Goal: Task Accomplishment & Management: Complete application form

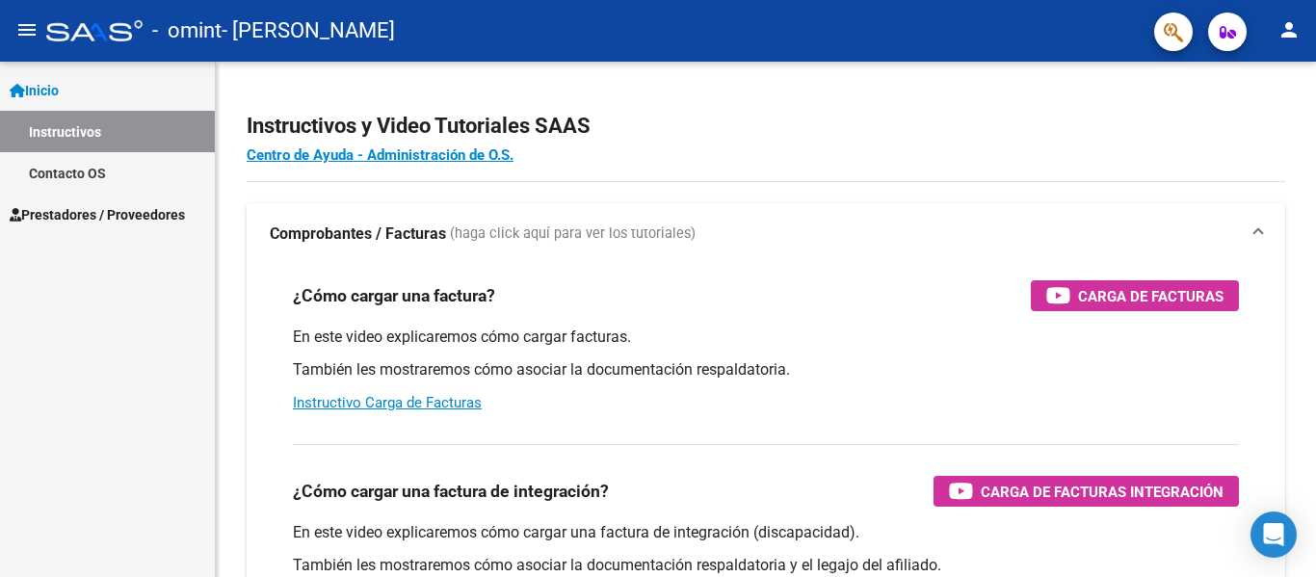
click at [139, 220] on span "Prestadores / Proveedores" at bounding box center [97, 214] width 175 height 21
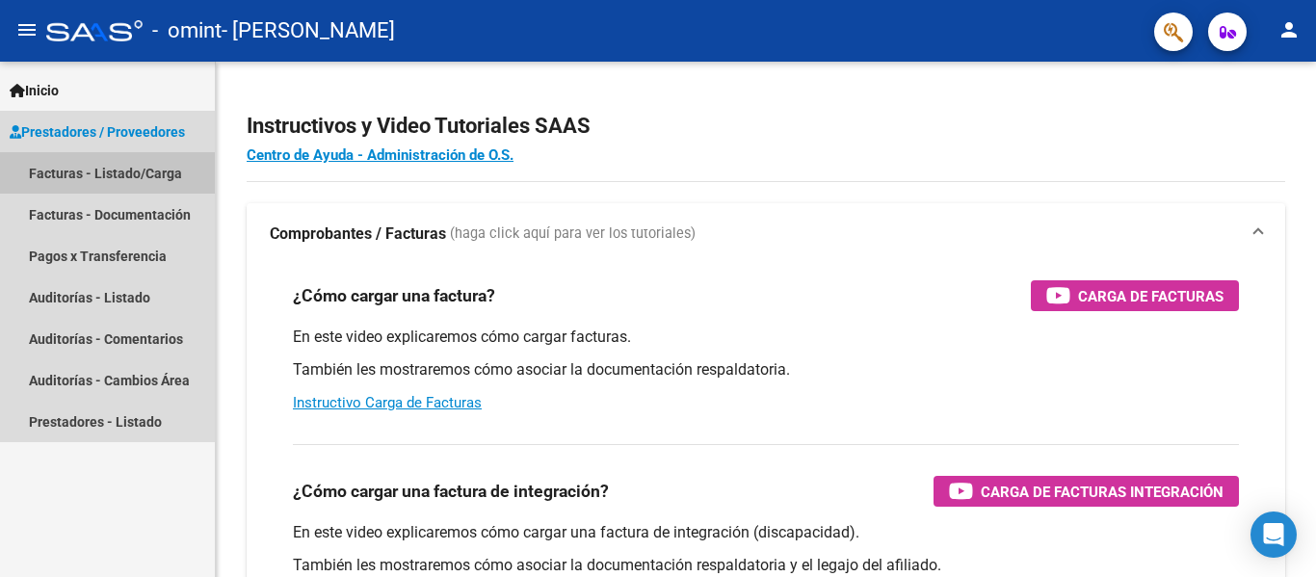
click at [139, 179] on link "Facturas - Listado/Carga" at bounding box center [107, 172] width 215 height 41
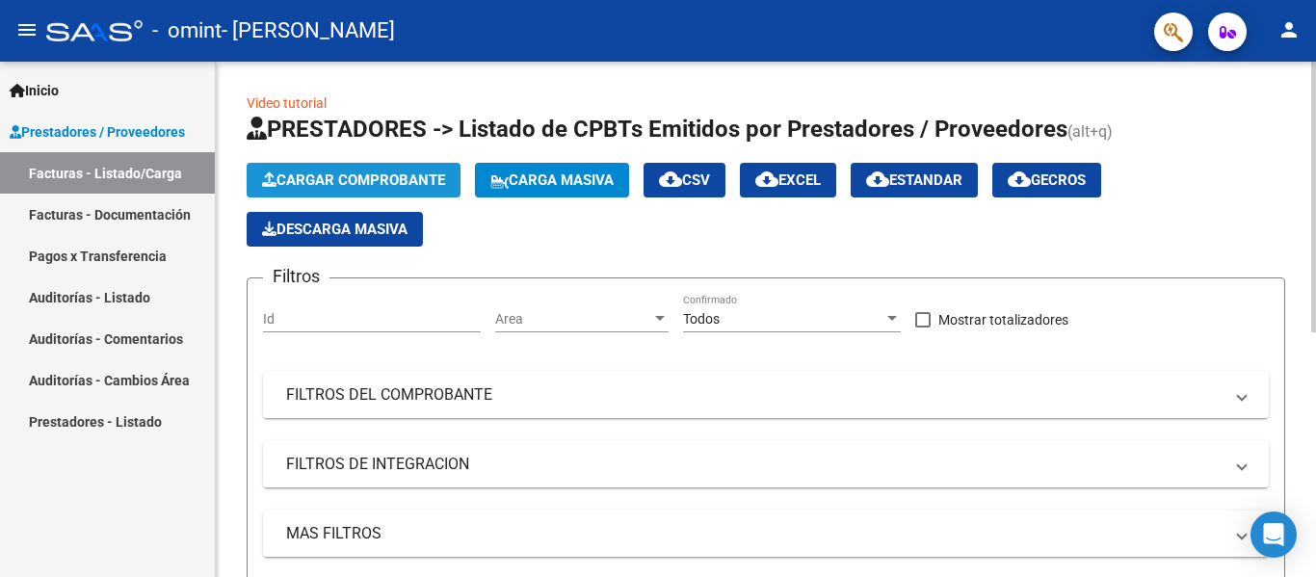
click at [408, 170] on button "Cargar Comprobante" at bounding box center [354, 180] width 214 height 35
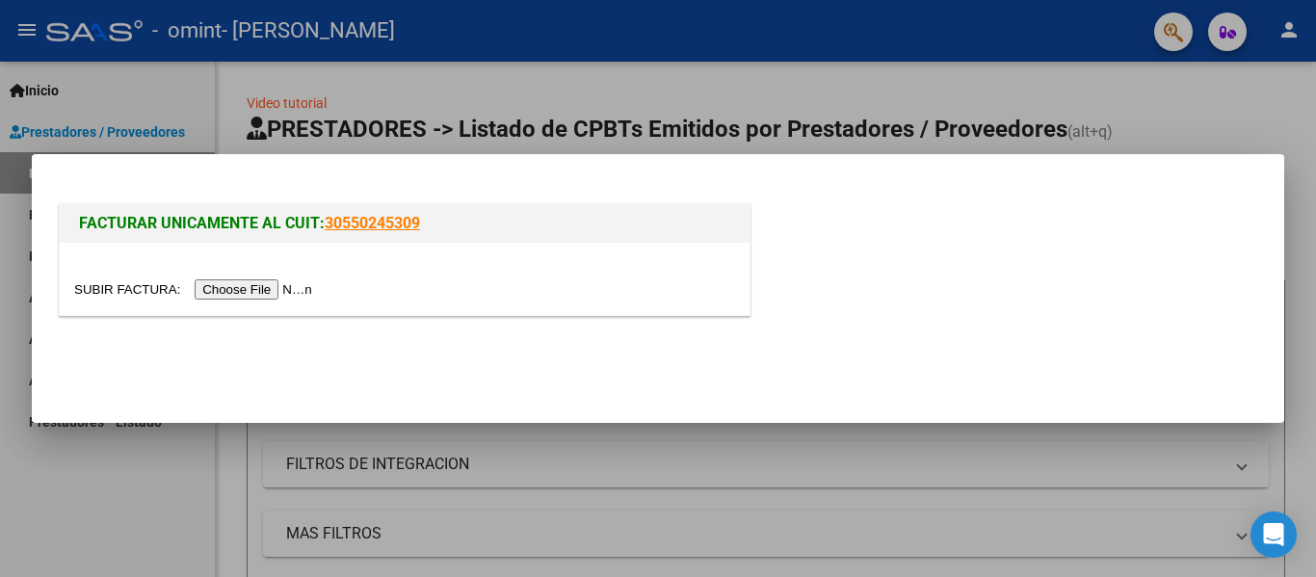
click at [282, 292] on input "file" at bounding box center [196, 289] width 244 height 20
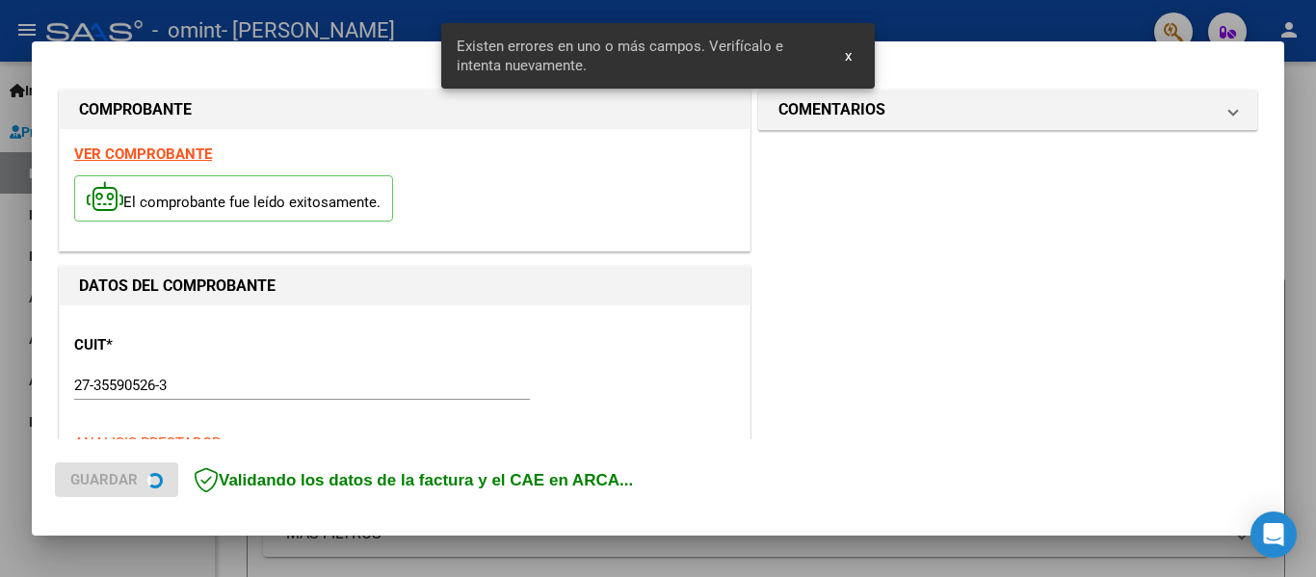
scroll to position [483, 0]
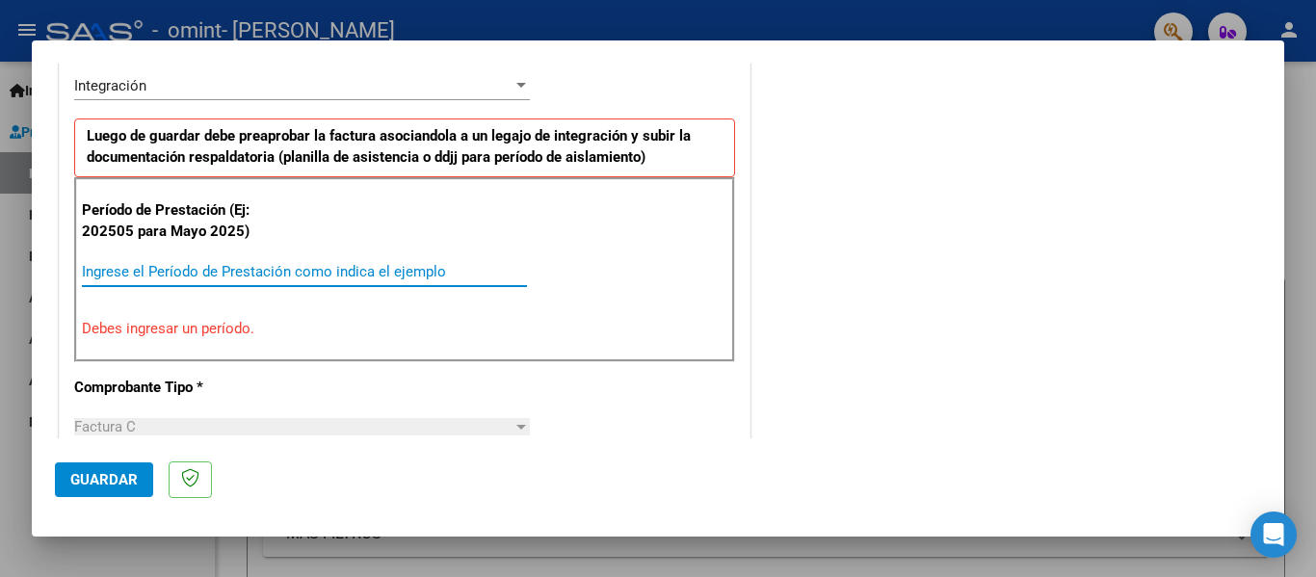
click at [188, 275] on input "Ingrese el Período de Prestación como indica el ejemplo" at bounding box center [304, 271] width 445 height 17
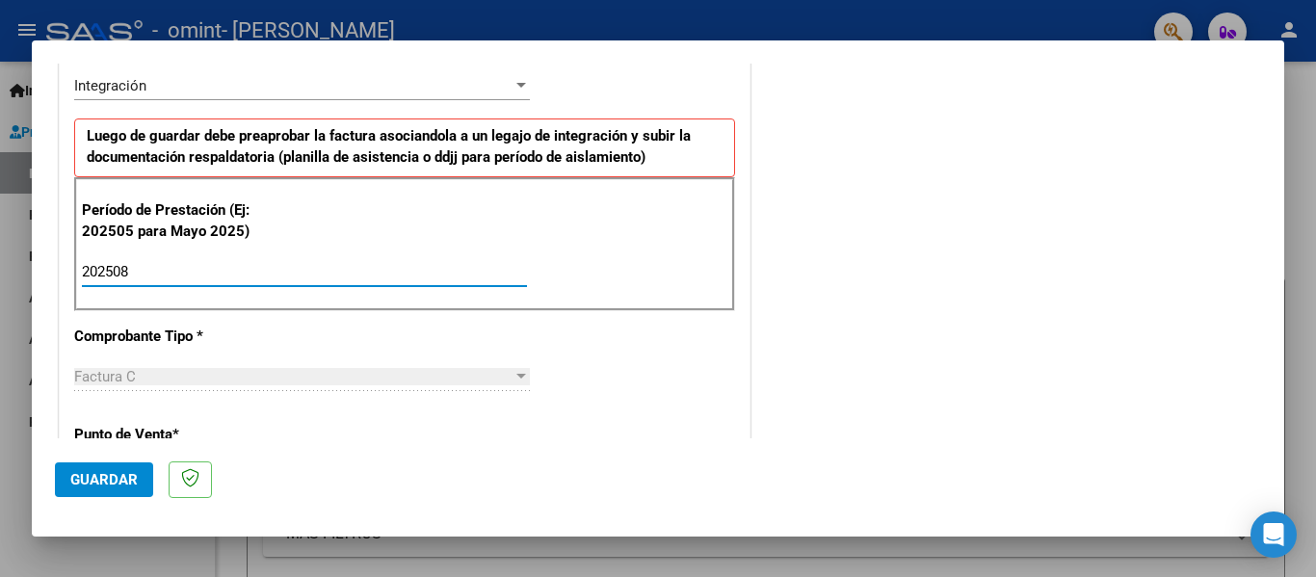
type input "202508"
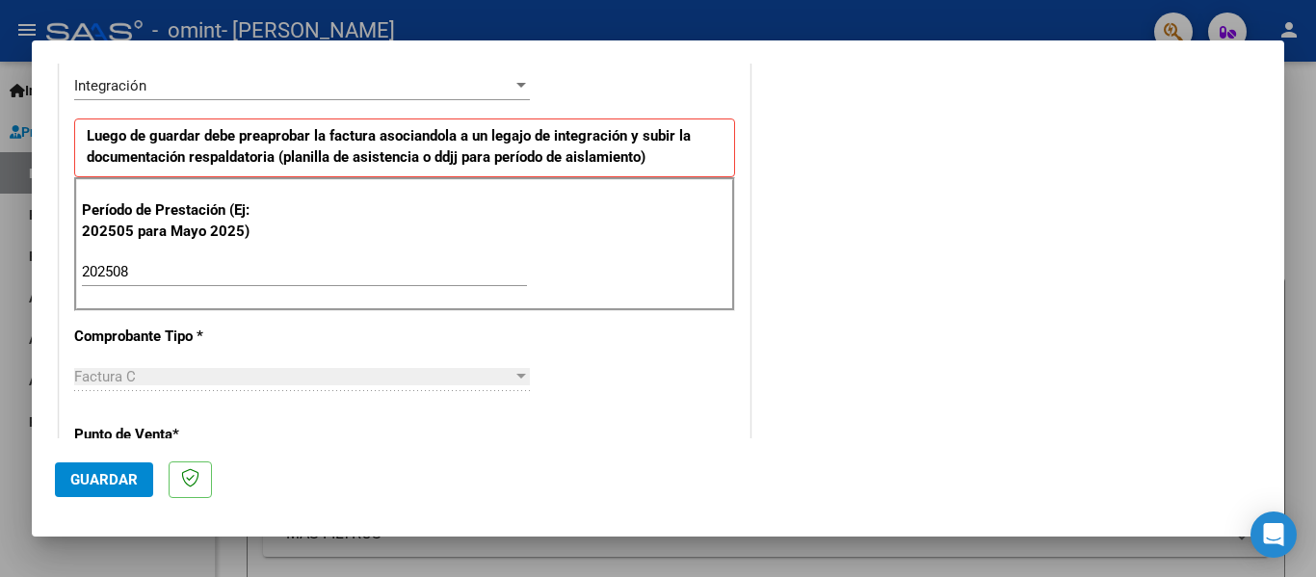
click at [337, 427] on div "CUIT * 27-35590526-3 Ingresar CUIT ANALISIS PRESTADOR [PERSON_NAME] [PERSON_NAM…" at bounding box center [405, 547] width 690 height 1450
click at [540, 356] on div "CUIT * 27-35590526-3 Ingresar CUIT ANALISIS PRESTADOR [PERSON_NAME] [PERSON_NAM…" at bounding box center [405, 547] width 690 height 1450
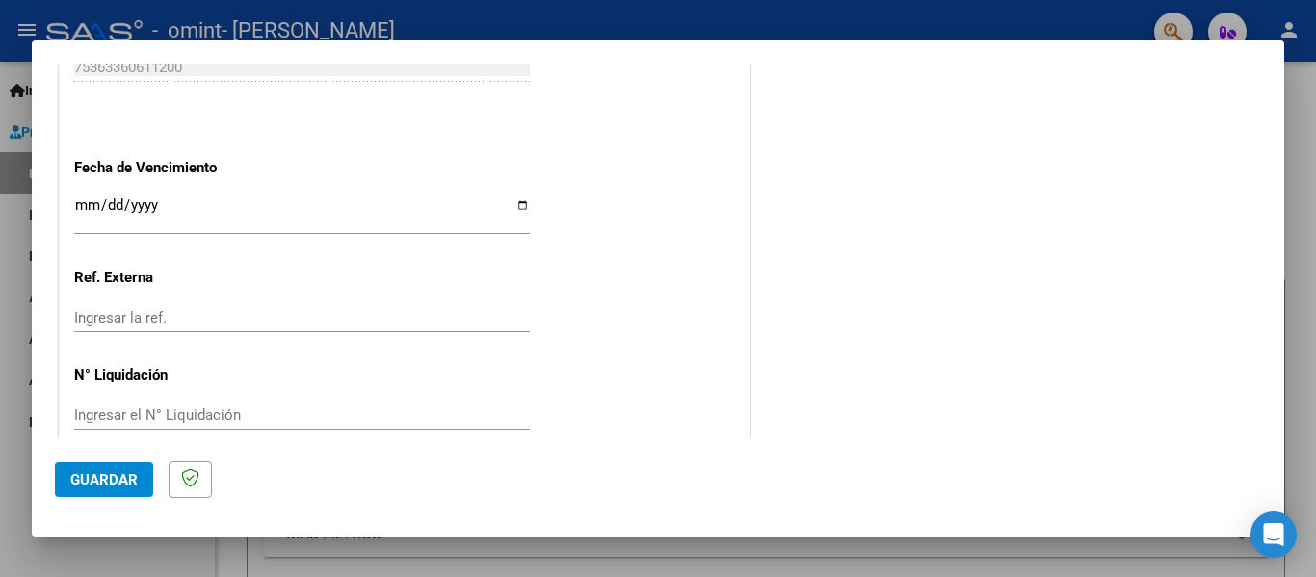
scroll to position [1321, 0]
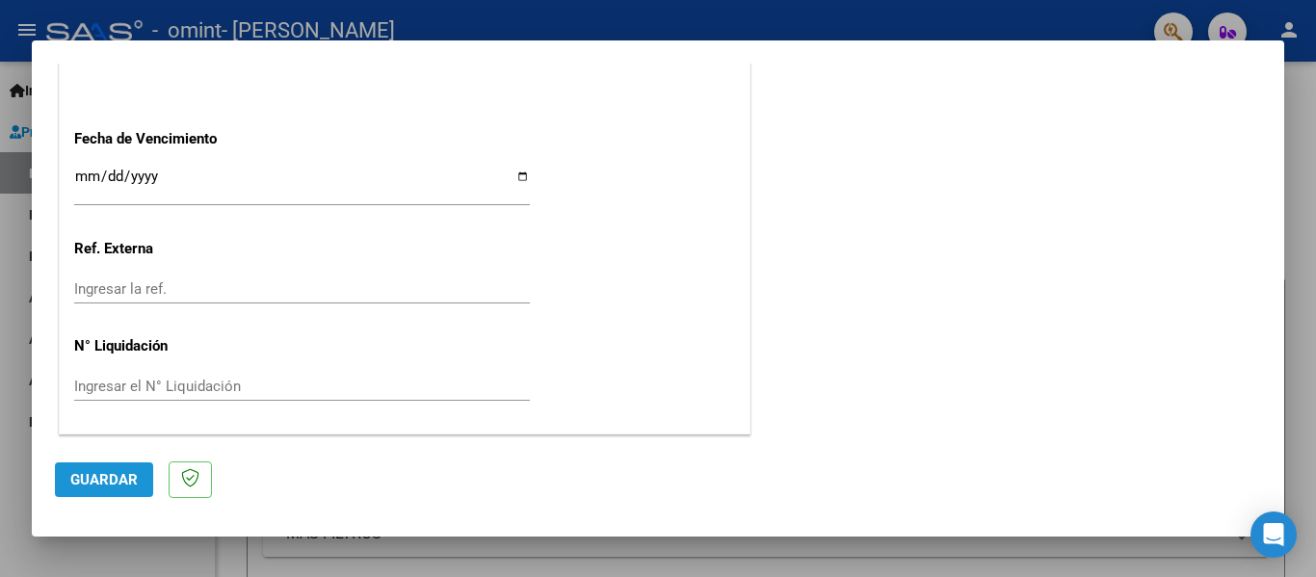
click at [108, 470] on button "Guardar" at bounding box center [104, 479] width 98 height 35
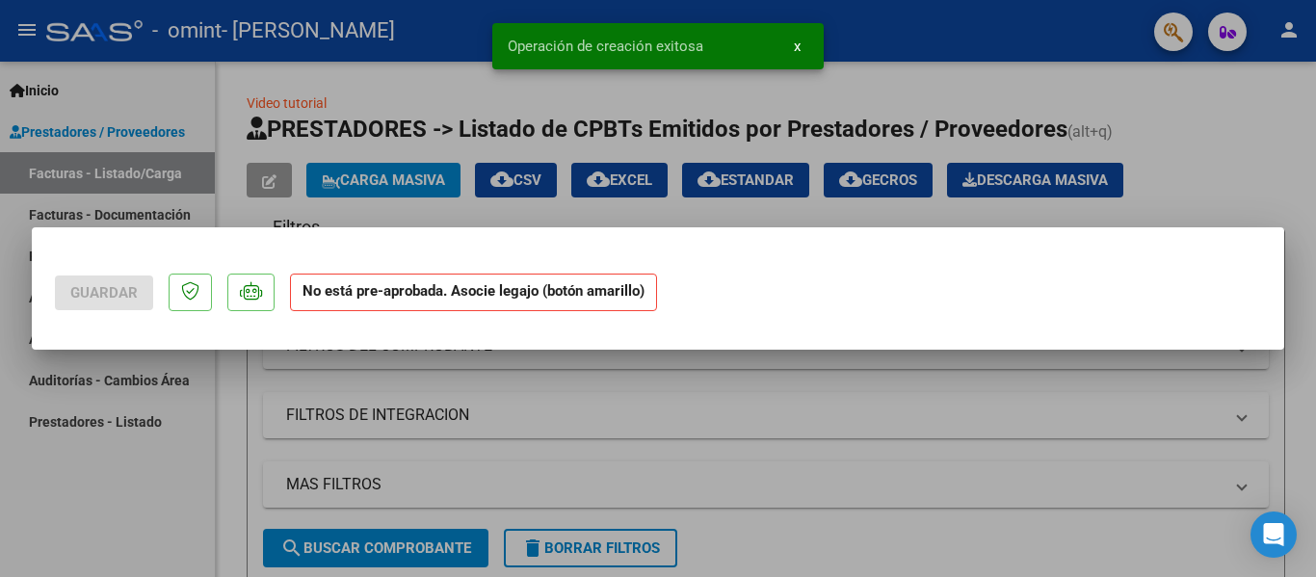
scroll to position [0, 0]
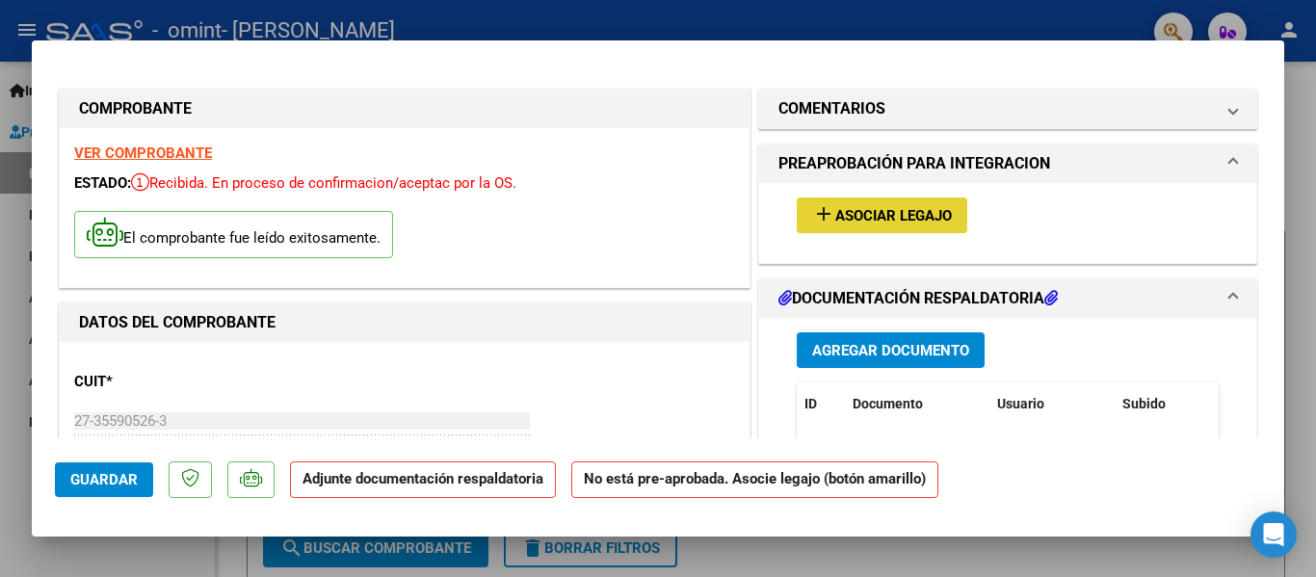
click at [859, 226] on button "add Asociar Legajo" at bounding box center [882, 215] width 171 height 36
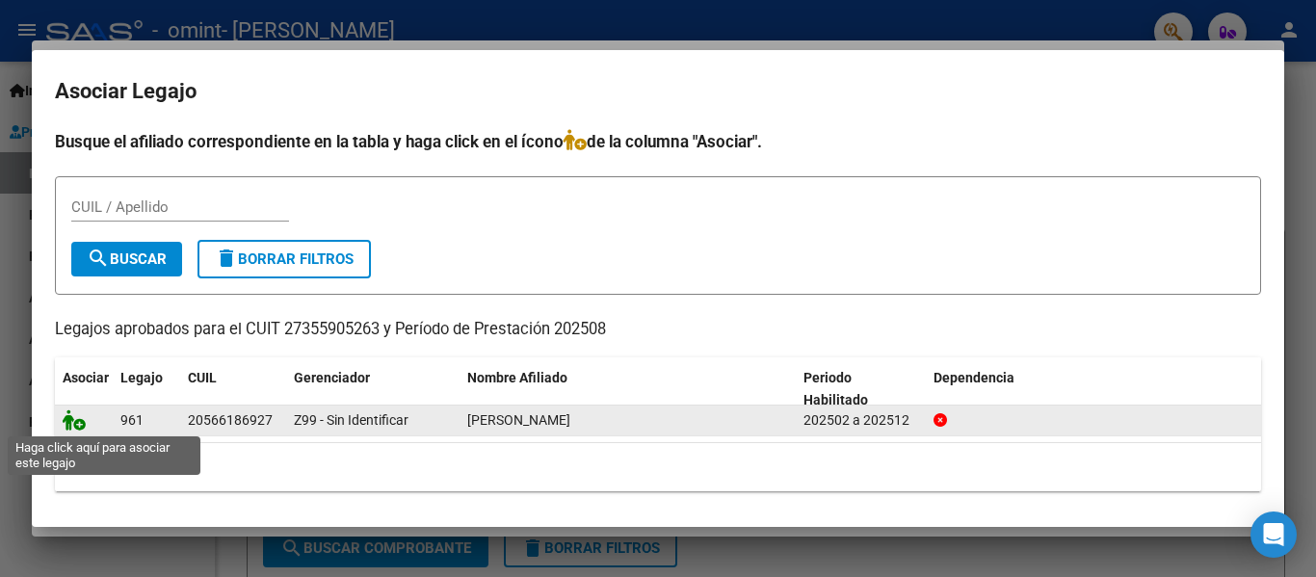
click at [80, 428] on icon at bounding box center [74, 419] width 23 height 21
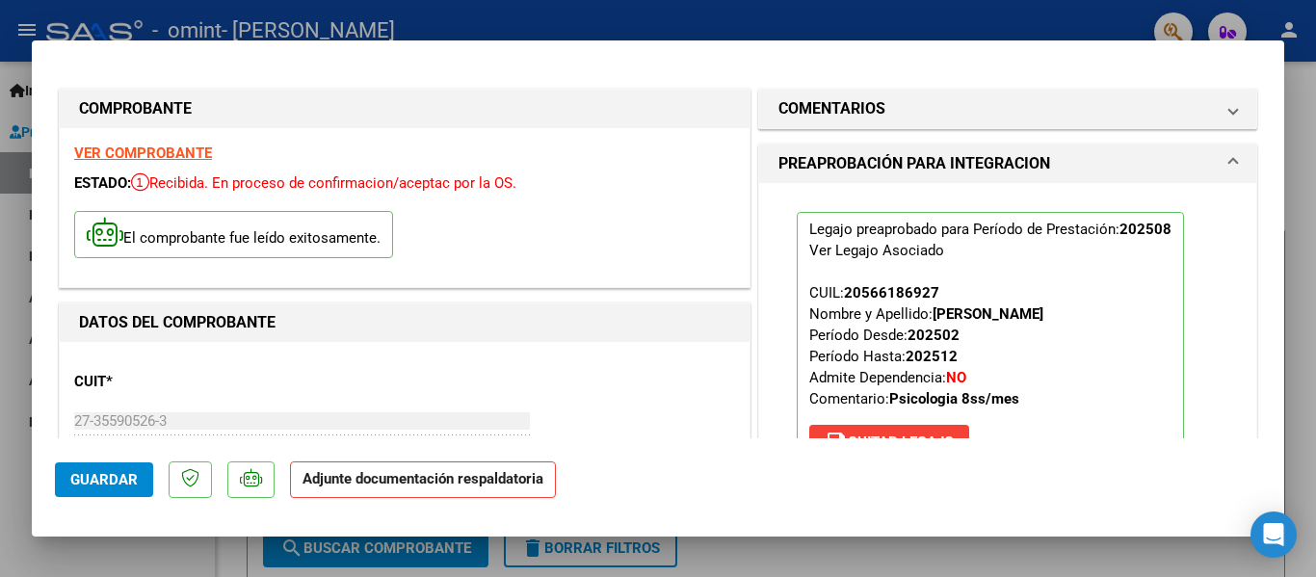
click at [392, 489] on p "Adjunte documentación respaldatoria" at bounding box center [423, 480] width 266 height 38
click at [435, 486] on strong "Adjunte documentación respaldatoria" at bounding box center [423, 478] width 241 height 17
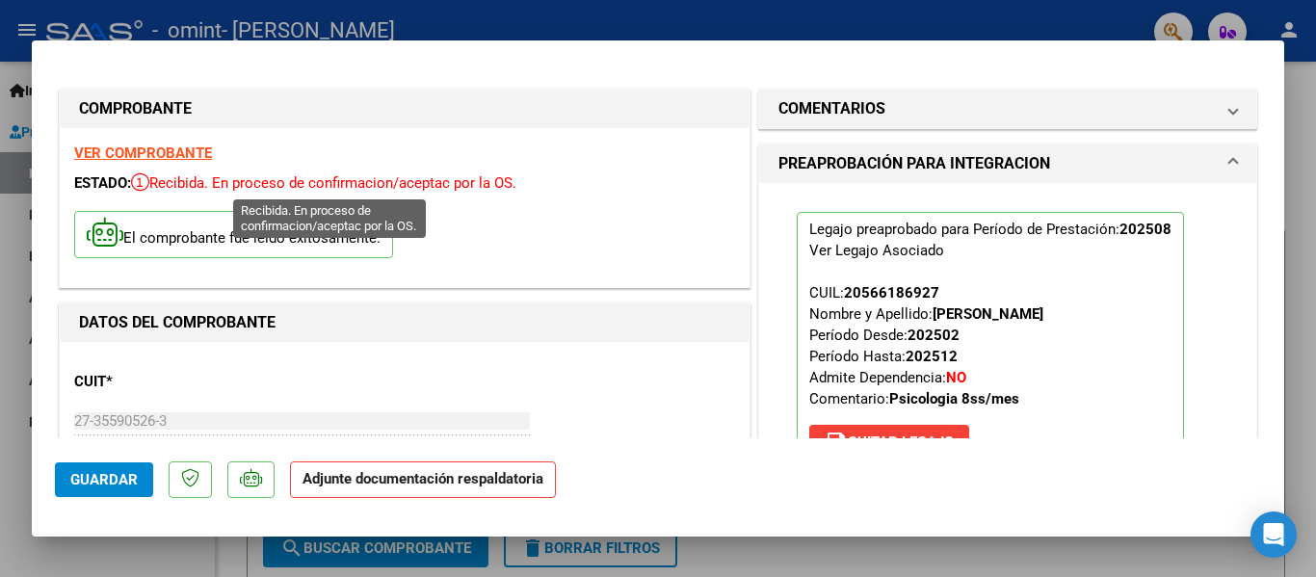
click at [149, 181] on icon at bounding box center [140, 181] width 18 height 19
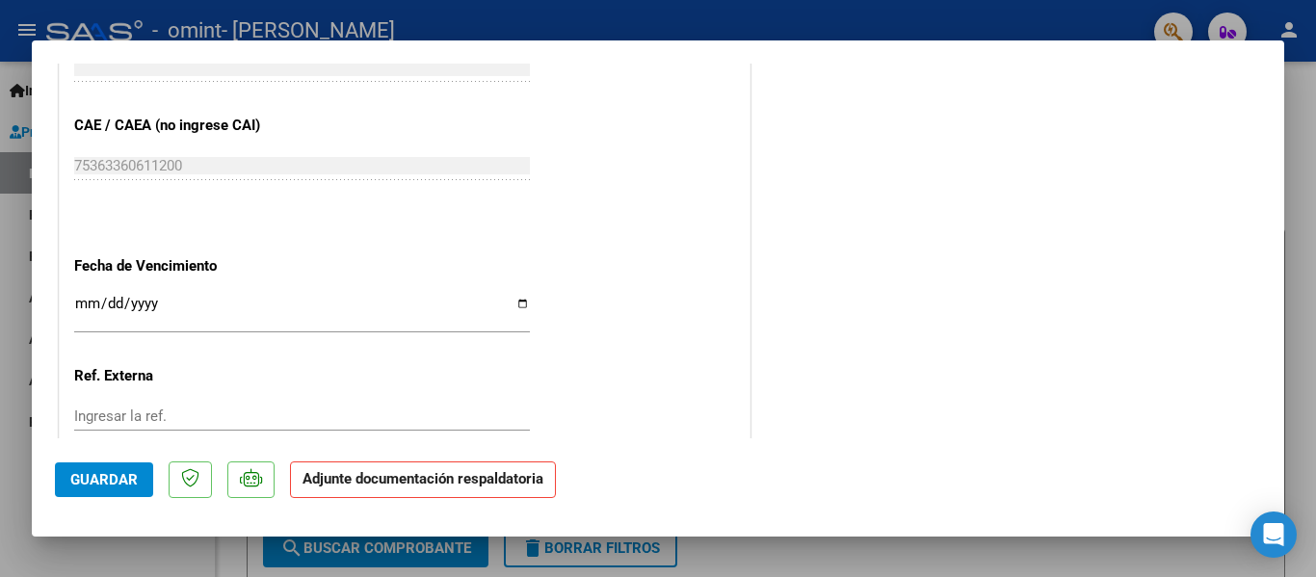
scroll to position [1350, 0]
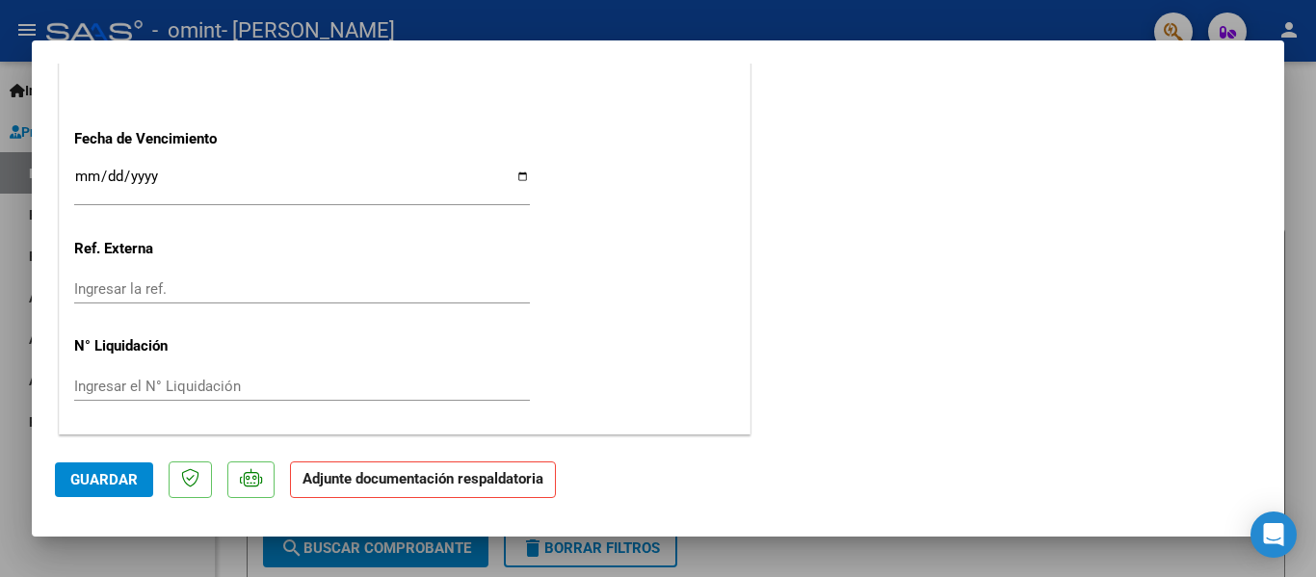
click at [352, 487] on strong "Adjunte documentación respaldatoria" at bounding box center [423, 478] width 241 height 17
click at [115, 475] on span "Guardar" at bounding box center [103, 479] width 67 height 17
click at [353, 484] on strong "Adjunte documentación respaldatoria" at bounding box center [423, 478] width 241 height 17
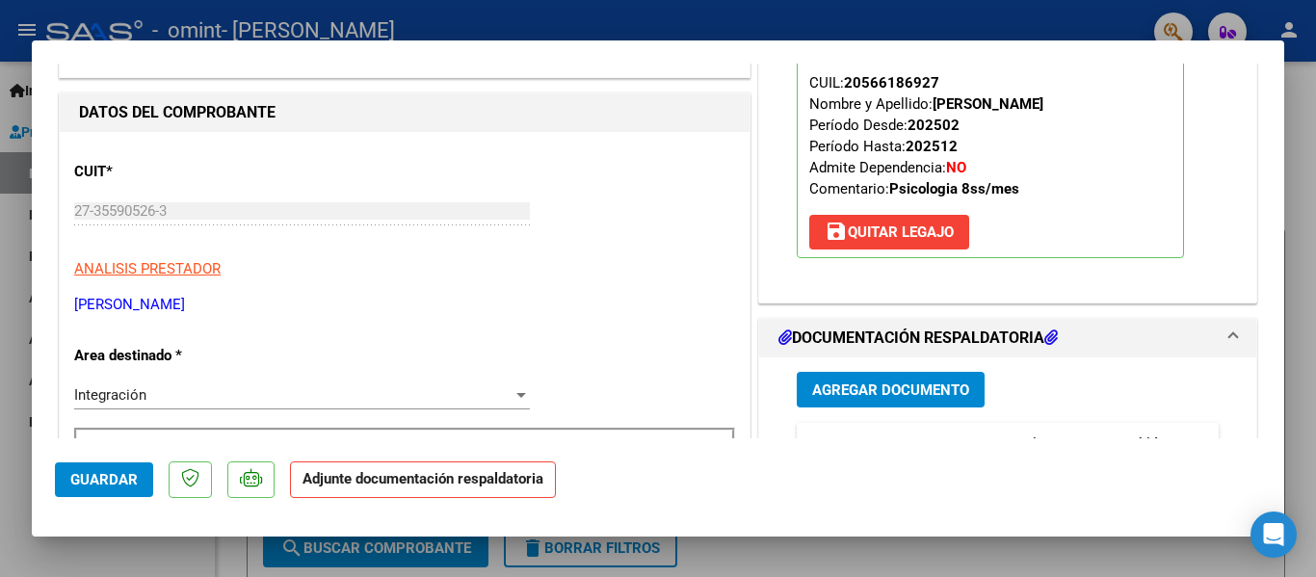
scroll to position [200, 0]
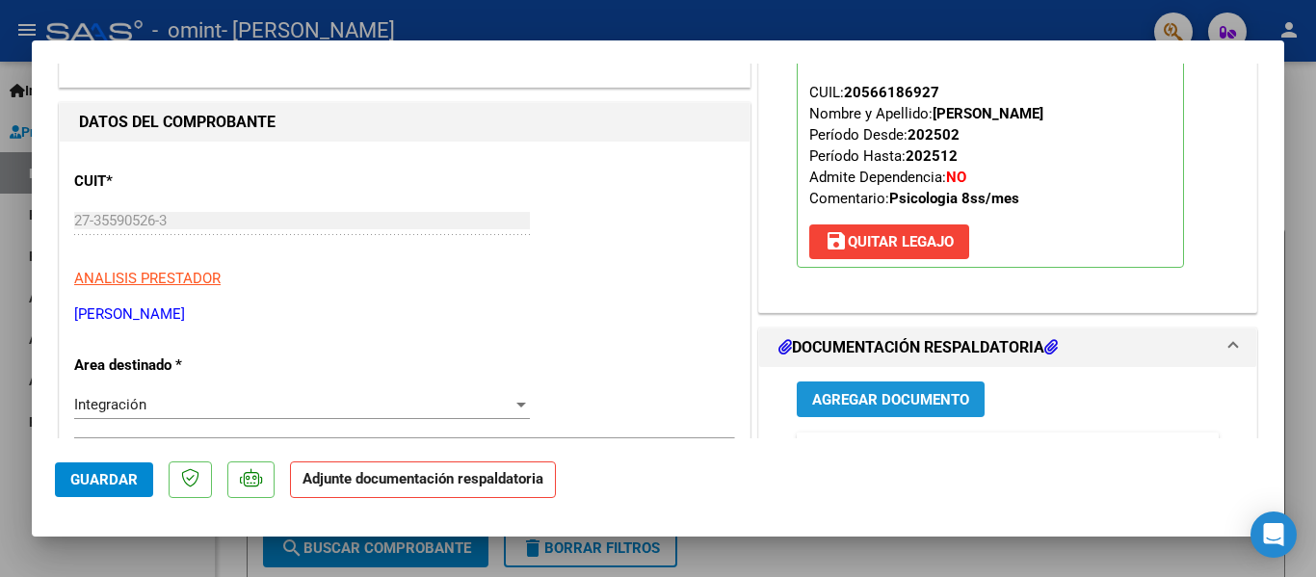
click at [902, 393] on span "Agregar Documento" at bounding box center [890, 399] width 157 height 17
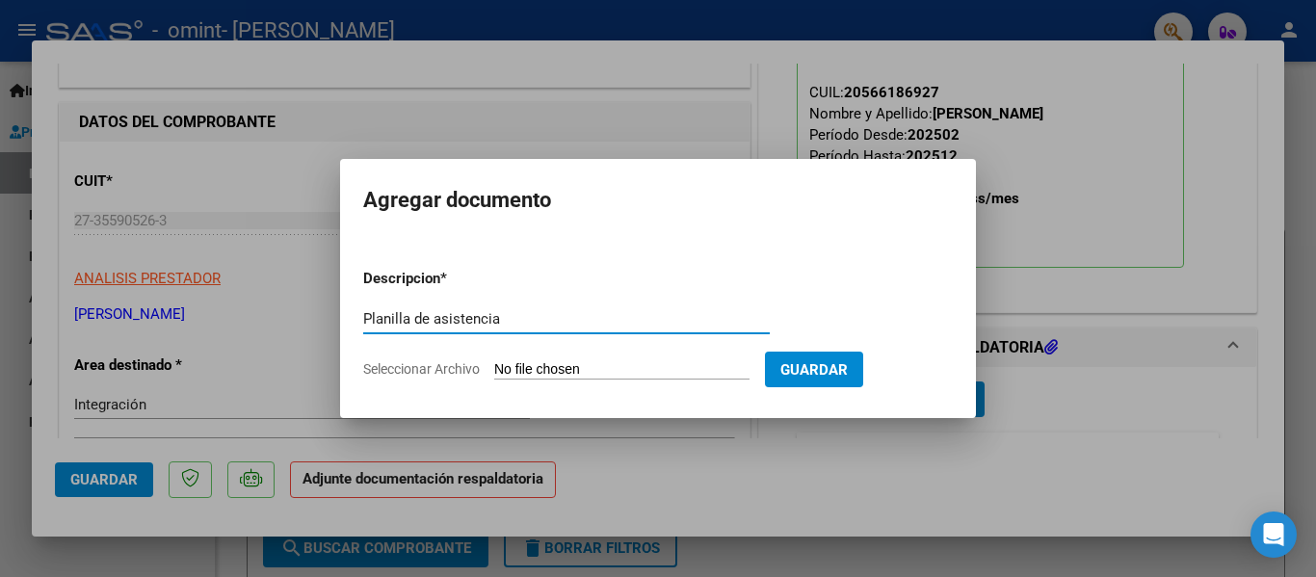
type input "Planilla de asistencia"
click at [618, 363] on input "Seleccionar Archivo" at bounding box center [621, 370] width 255 height 18
type input "C:\fakepath\PlanillaVP.agosto.pdf"
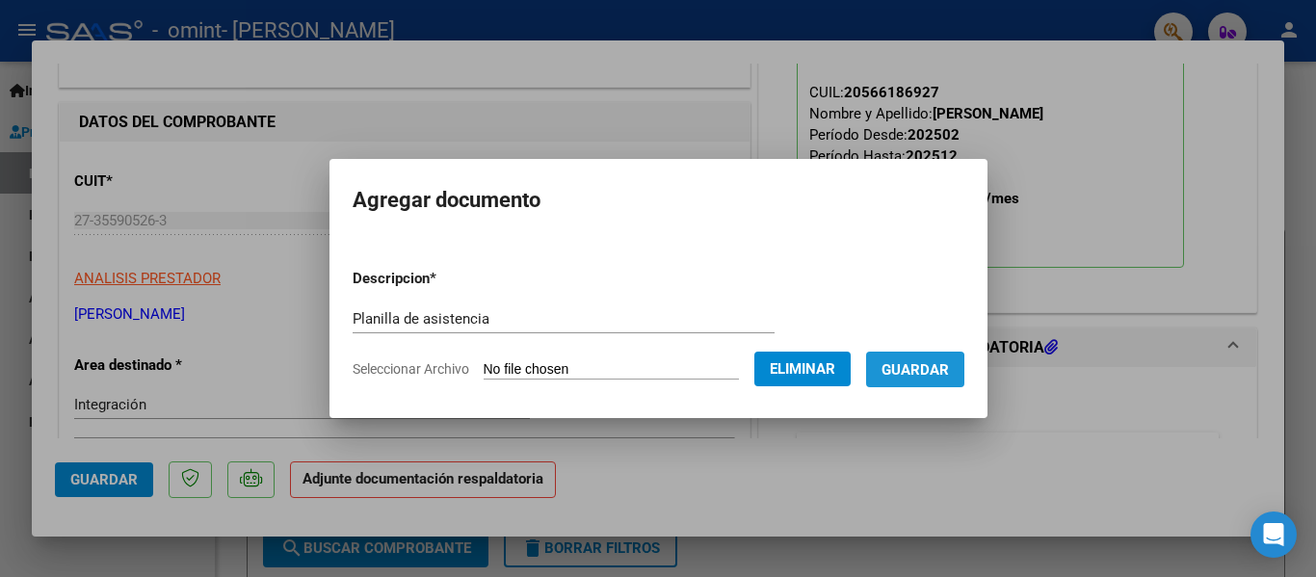
click at [934, 371] on span "Guardar" at bounding box center [915, 369] width 67 height 17
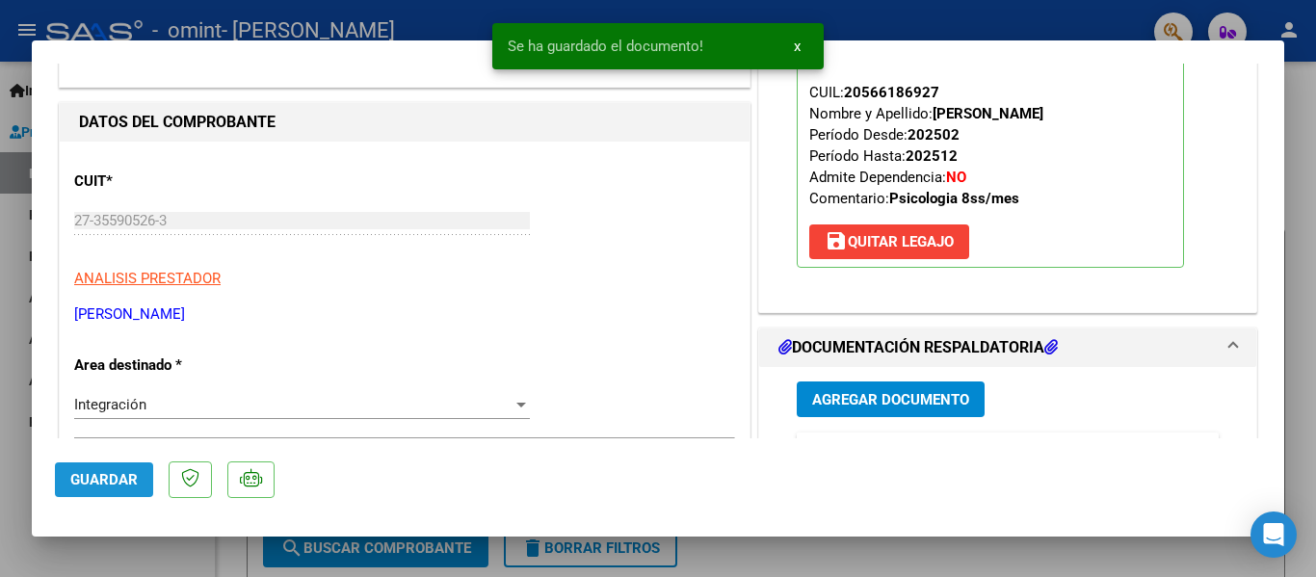
click at [123, 483] on span "Guardar" at bounding box center [103, 479] width 67 height 17
click at [13, 168] on div at bounding box center [658, 288] width 1316 height 577
type input "$ 0,00"
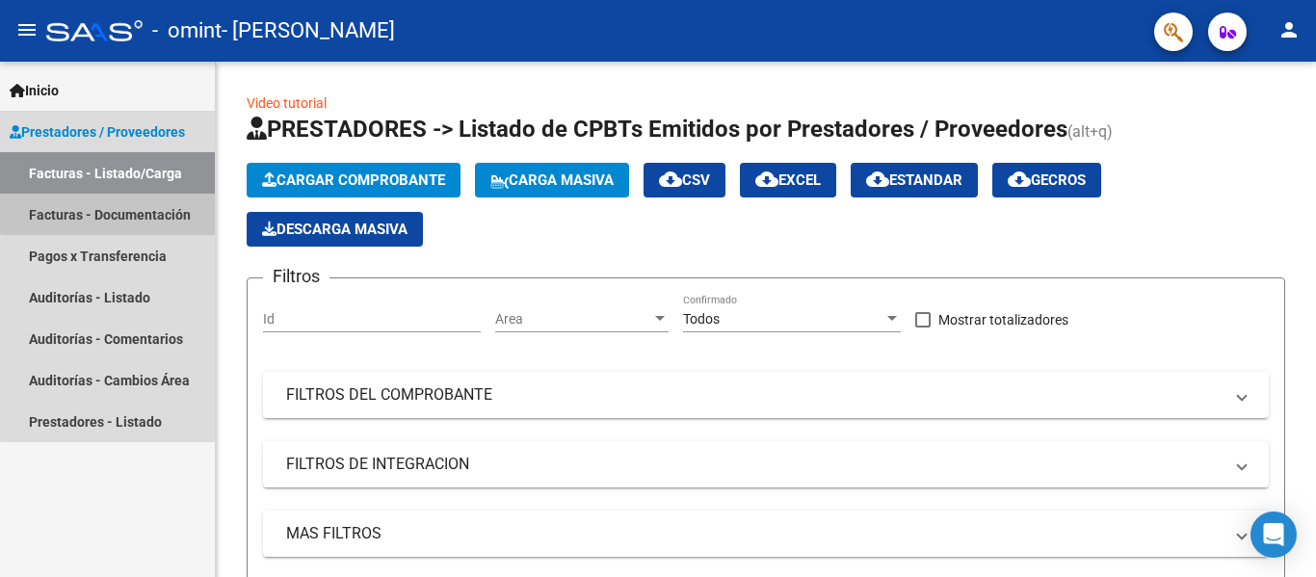
click at [151, 208] on link "Facturas - Documentación" at bounding box center [107, 214] width 215 height 41
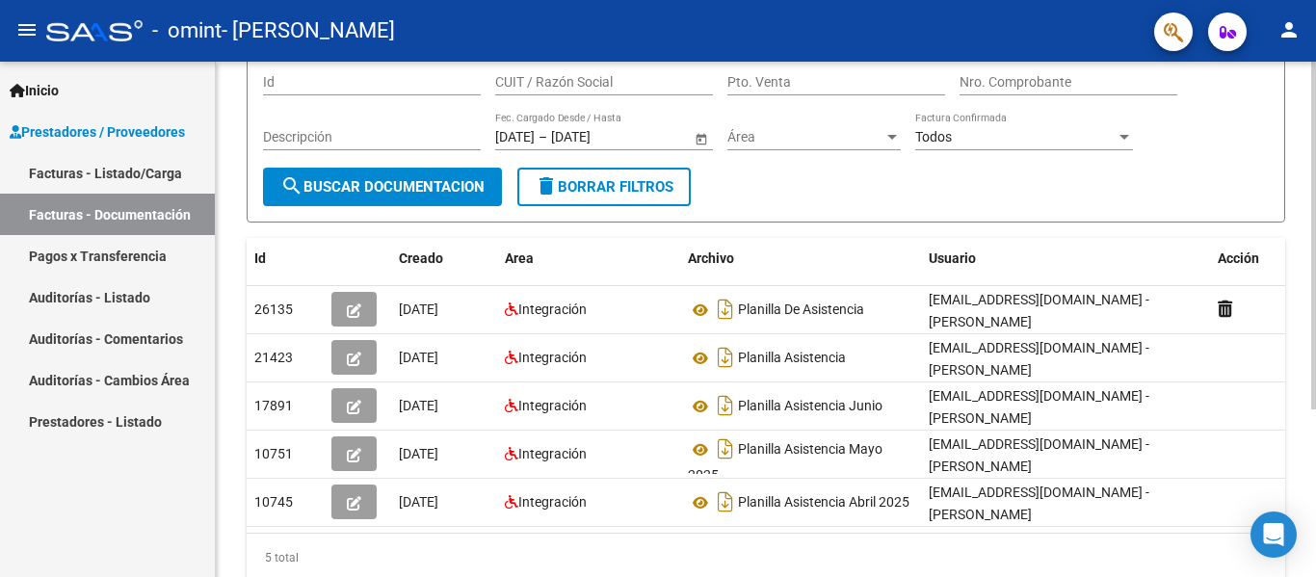
scroll to position [249, 0]
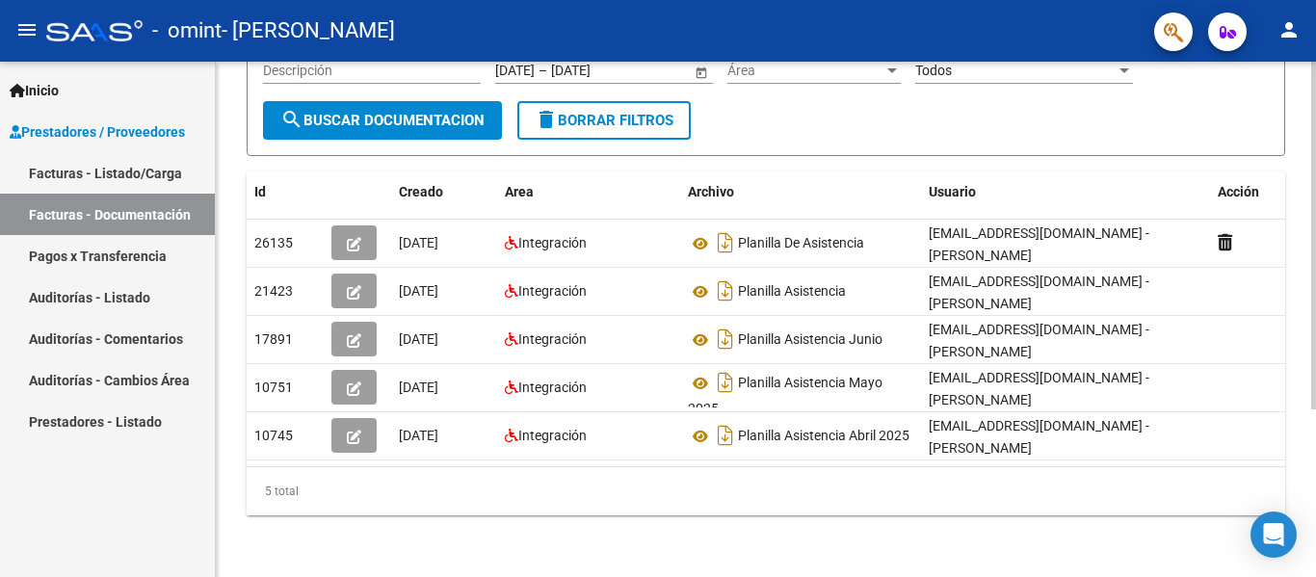
click at [1315, 461] on div at bounding box center [1313, 403] width 5 height 348
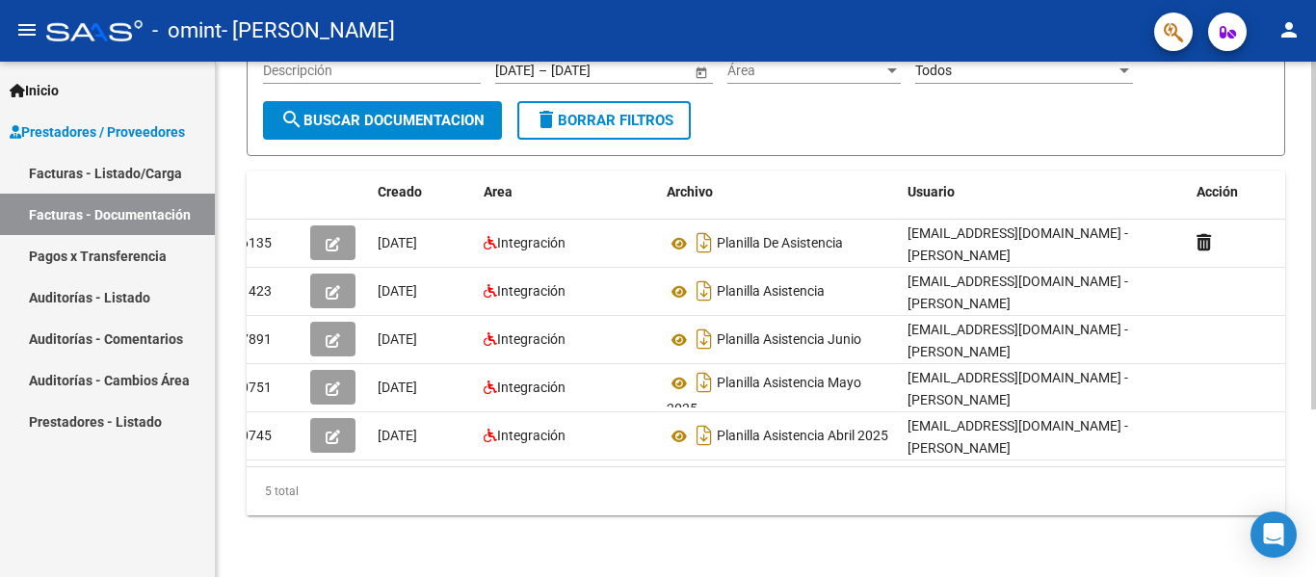
drag, startPoint x: 711, startPoint y: 467, endPoint x: 550, endPoint y: 446, distance: 162.3
click at [550, 446] on div "Id Creado Area Archivo Usuario Acción 26135 [DATE] Integración Planilla De Asis…" at bounding box center [766, 343] width 1039 height 344
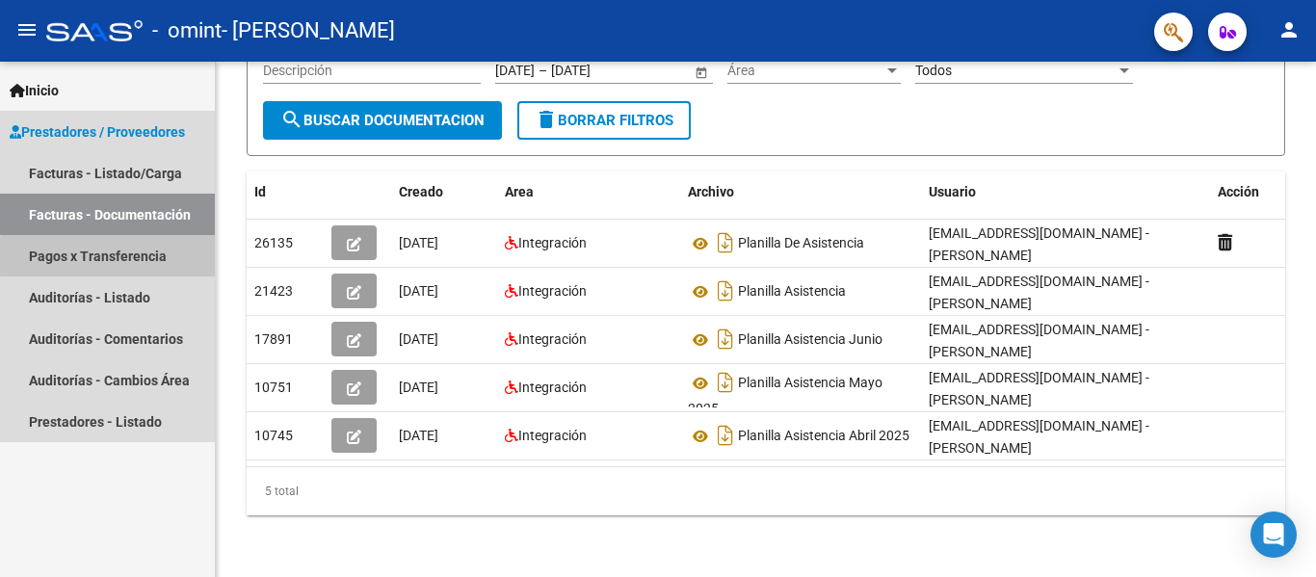
click at [171, 256] on link "Pagos x Transferencia" at bounding box center [107, 255] width 215 height 41
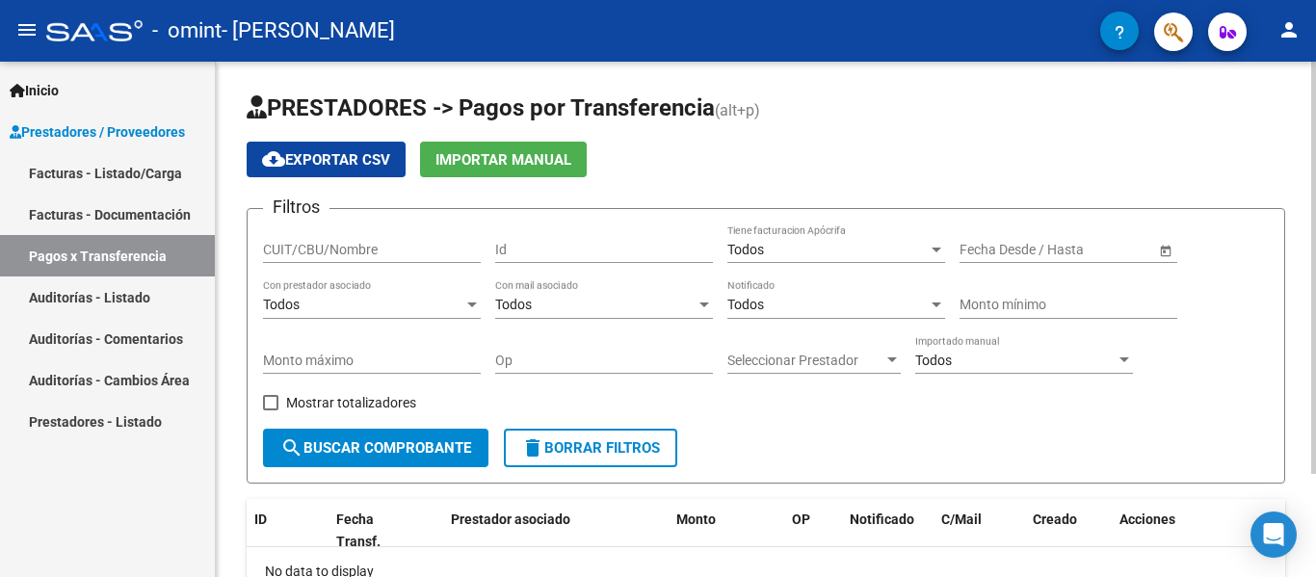
click at [1315, 198] on div at bounding box center [1313, 268] width 5 height 412
click at [446, 257] on input "CUIT/CBU/Nombre" at bounding box center [372, 250] width 218 height 16
click at [418, 458] on button "search Buscar Comprobante" at bounding box center [375, 448] width 225 height 39
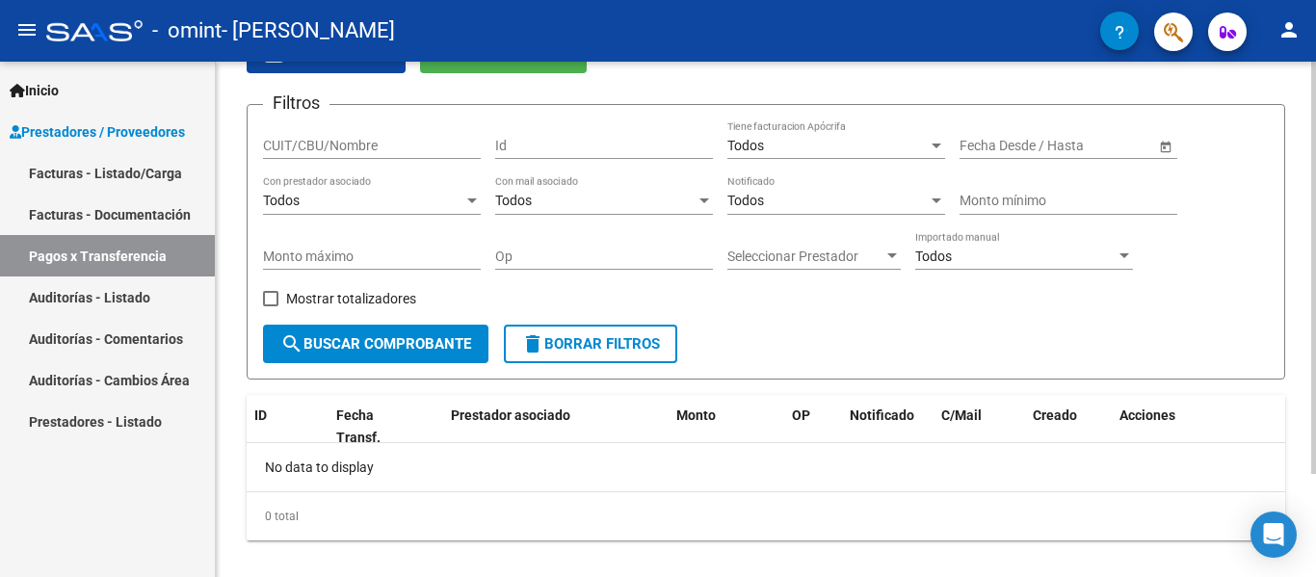
scroll to position [129, 0]
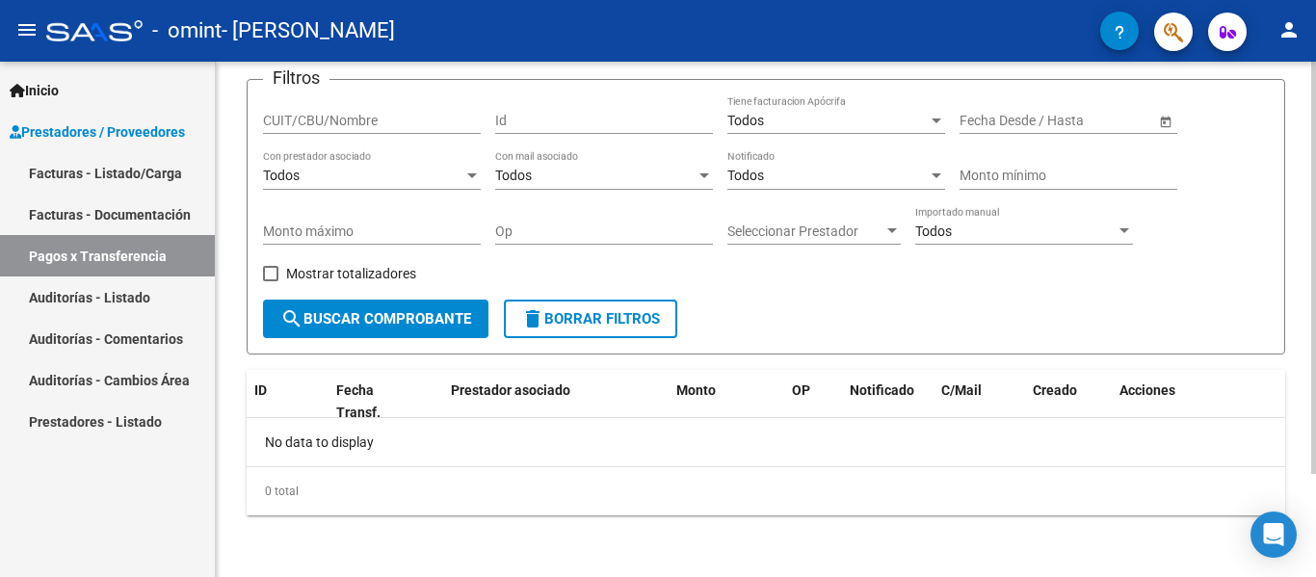
click at [1292, 407] on div "PRESTADORES -> Pagos por Transferencia (alt+p) cloud_download Exportar CSV Impo…" at bounding box center [768, 255] width 1105 height 645
